Goal: Transaction & Acquisition: Download file/media

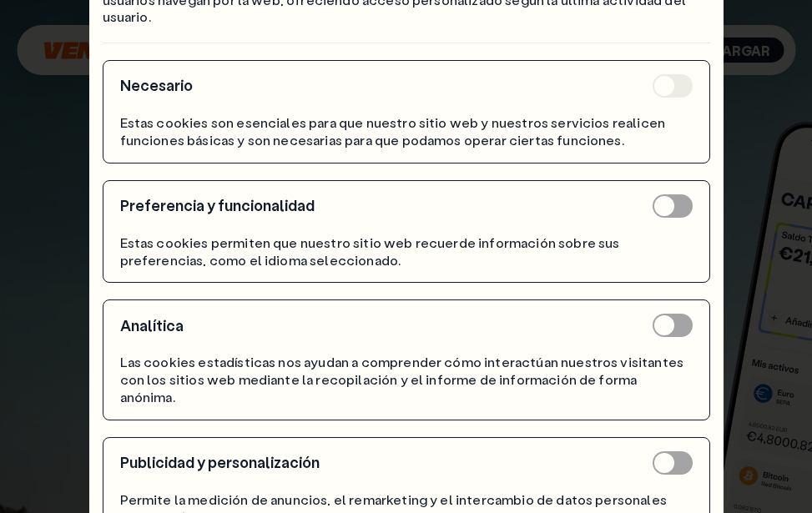
scroll to position [340, 0]
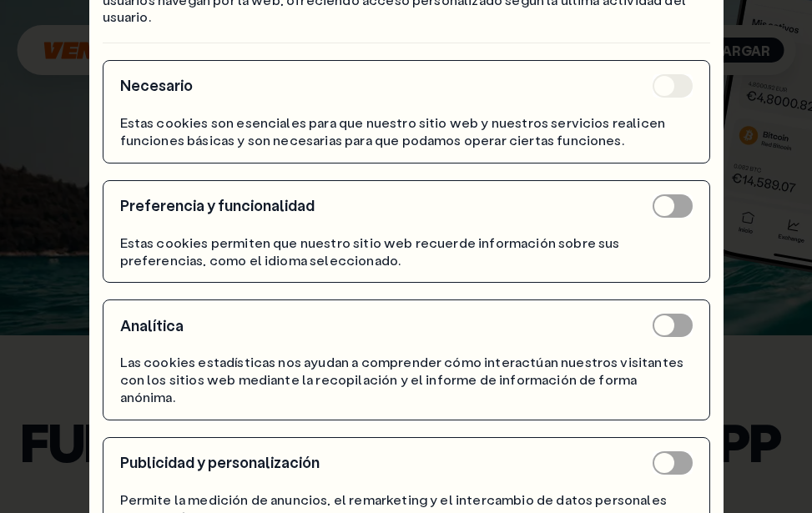
click at [803, 295] on div "Este sitio web utiliza cookies Venga utiliza tanto cookies propias como de terc…" at bounding box center [406, 256] width 812 height 513
click at [791, 292] on div "Este sitio web utiliza cookies Venga utiliza tanto cookies propias como de terc…" at bounding box center [406, 256] width 812 height 513
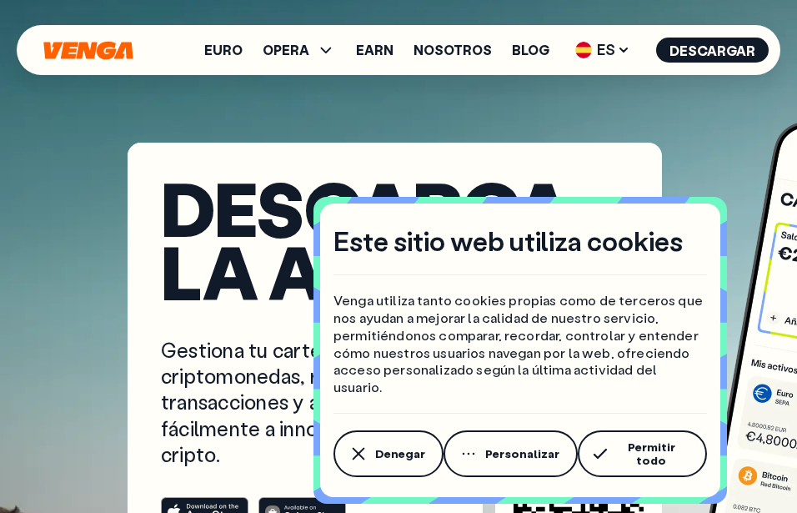
scroll to position [340, 0]
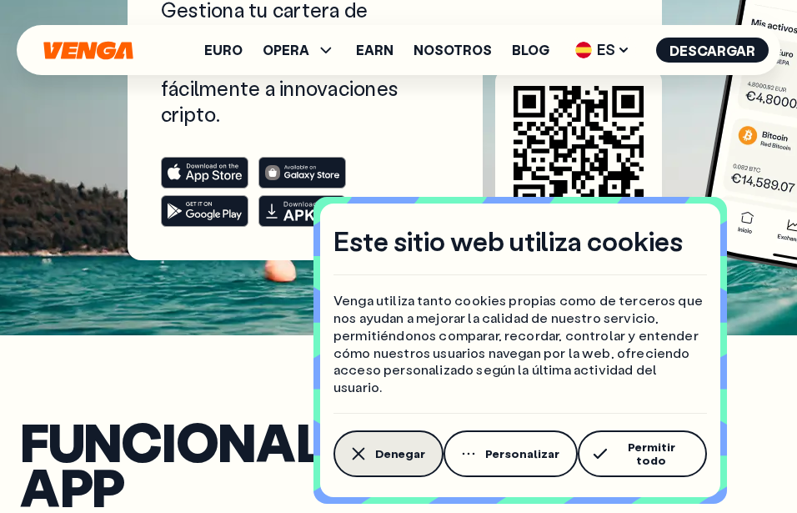
click at [369, 453] on button "Denegar" at bounding box center [389, 453] width 110 height 47
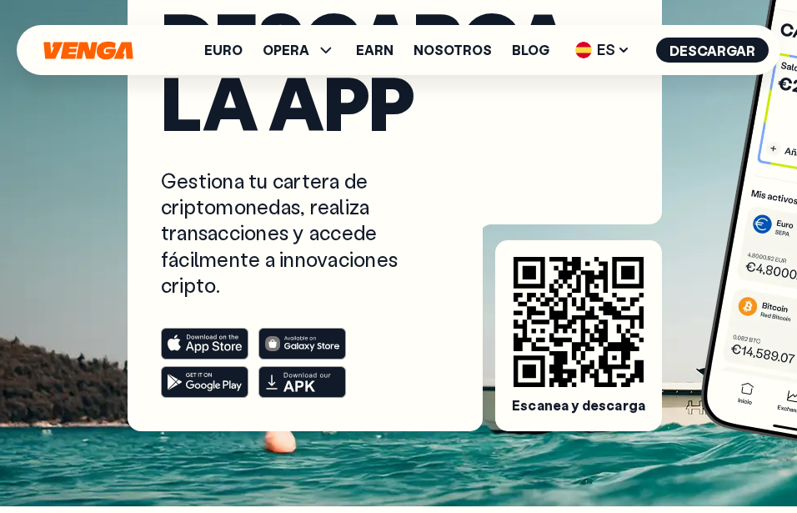
scroll to position [170, 0]
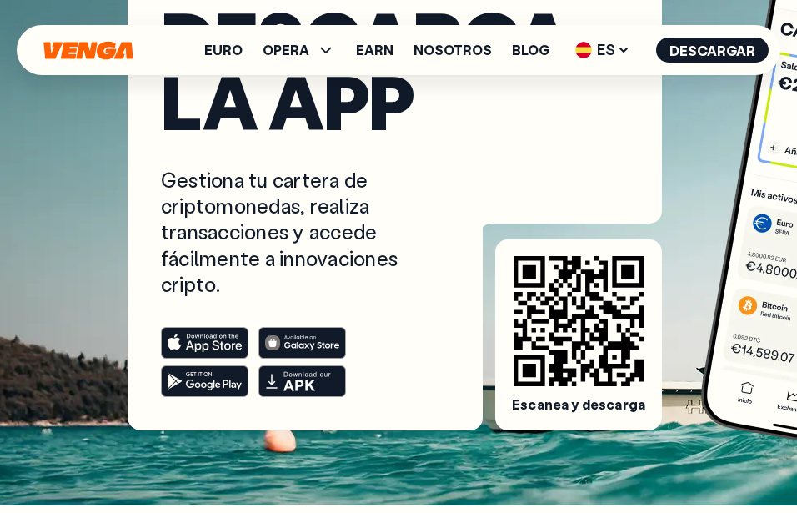
drag, startPoint x: 528, startPoint y: 363, endPoint x: 584, endPoint y: 481, distance: 131.0
click at [648, 464] on div "Descarga la app Gestiona tu cartera de criptomonedas, realiza transacciones y a…" at bounding box center [398, 238] width 757 height 533
click at [301, 382] on icon at bounding box center [308, 381] width 48 height 19
click at [703, 58] on button "Descargar" at bounding box center [712, 50] width 113 height 25
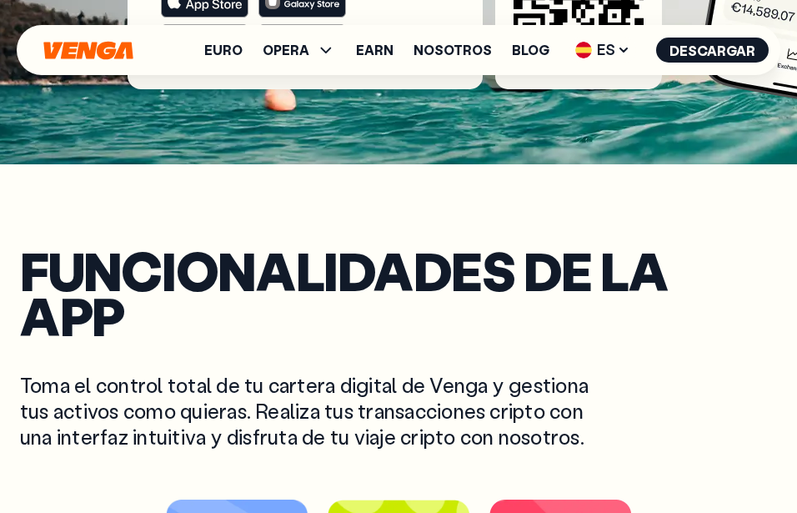
scroll to position [511, 0]
